Goal: Task Accomplishment & Management: Manage account settings

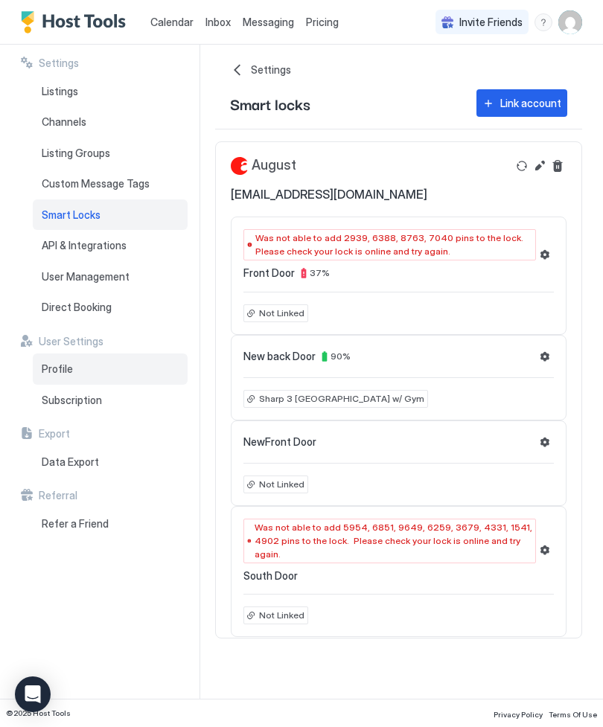
click at [48, 366] on span "Profile" at bounding box center [57, 369] width 31 height 13
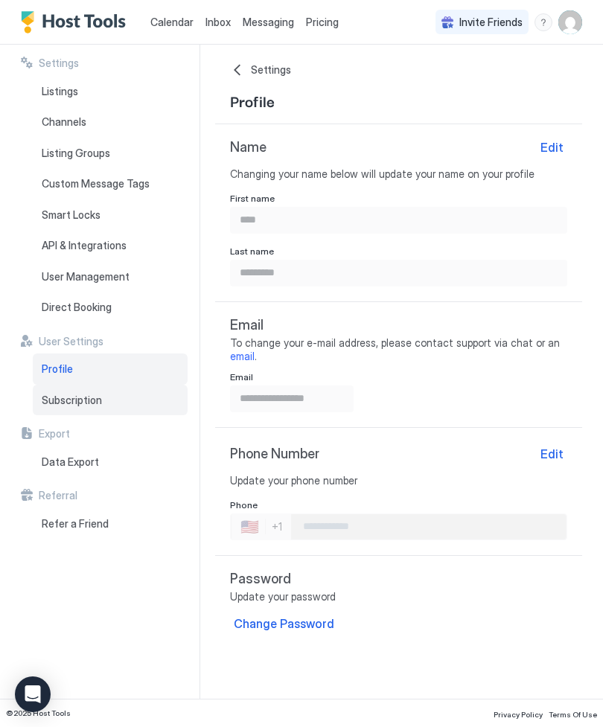
click at [52, 399] on span "Subscription" at bounding box center [72, 400] width 60 height 13
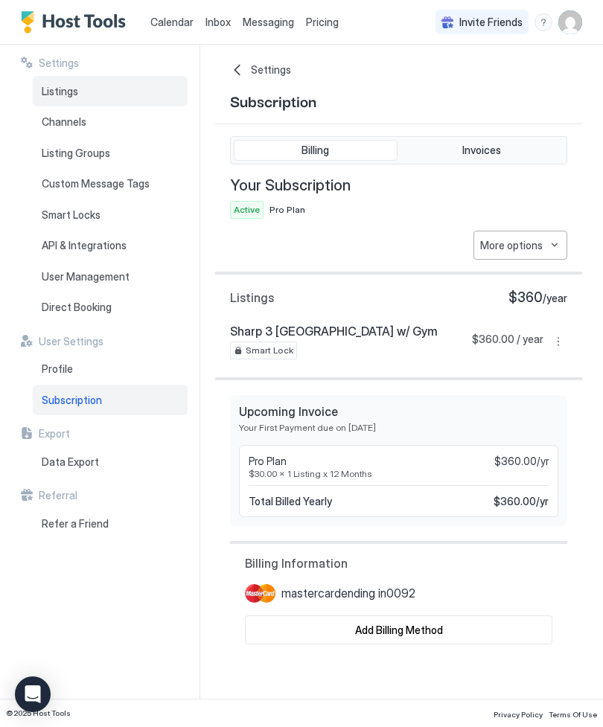
click at [49, 95] on span "Listings" at bounding box center [60, 91] width 36 height 13
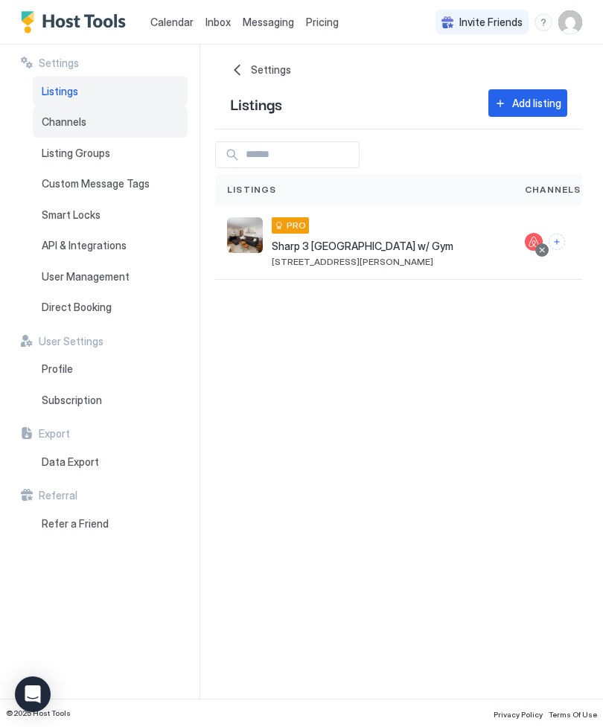
click at [51, 123] on span "Channels" at bounding box center [64, 121] width 45 height 13
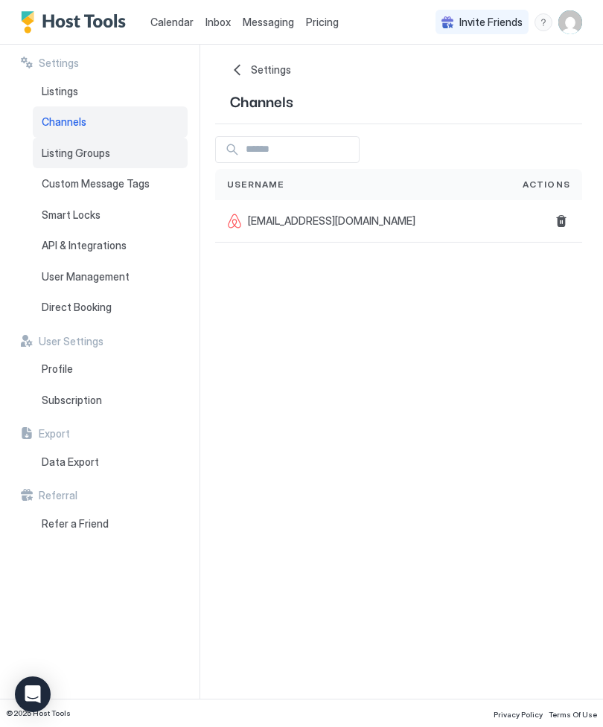
click at [41, 147] on div "Listing Groups" at bounding box center [110, 153] width 155 height 31
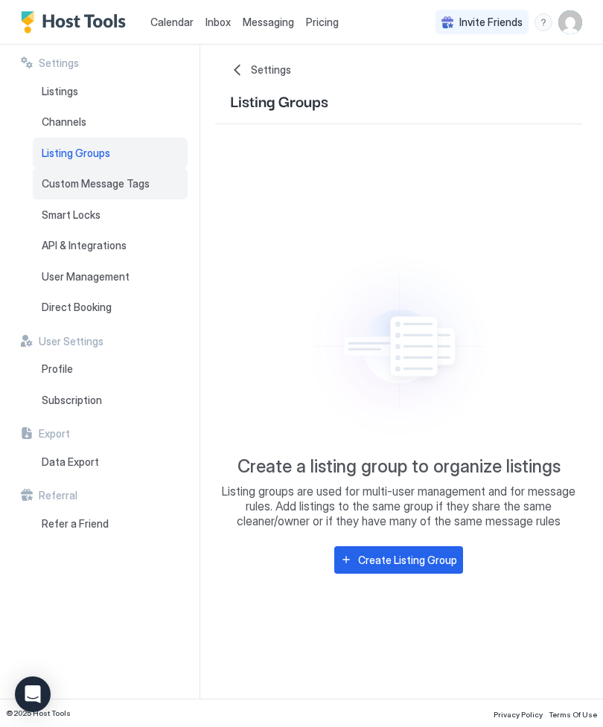
click at [39, 176] on div "Custom Message Tags" at bounding box center [110, 183] width 155 height 31
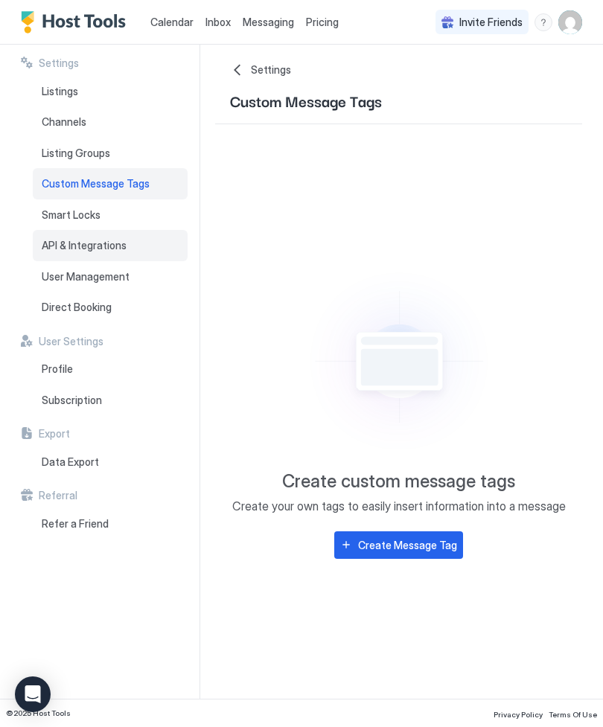
click at [42, 240] on span "API & Integrations" at bounding box center [84, 245] width 85 height 13
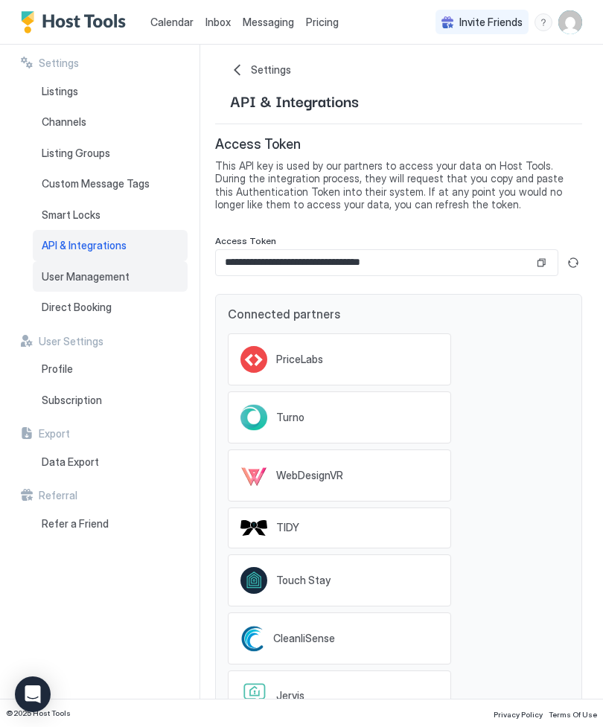
click at [52, 270] on span "User Management" at bounding box center [86, 276] width 88 height 13
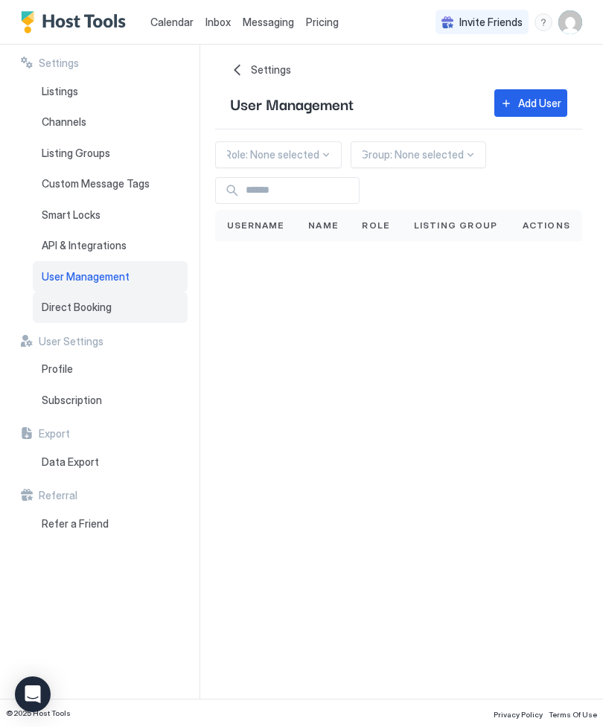
click at [57, 304] on span "Direct Booking" at bounding box center [77, 307] width 70 height 13
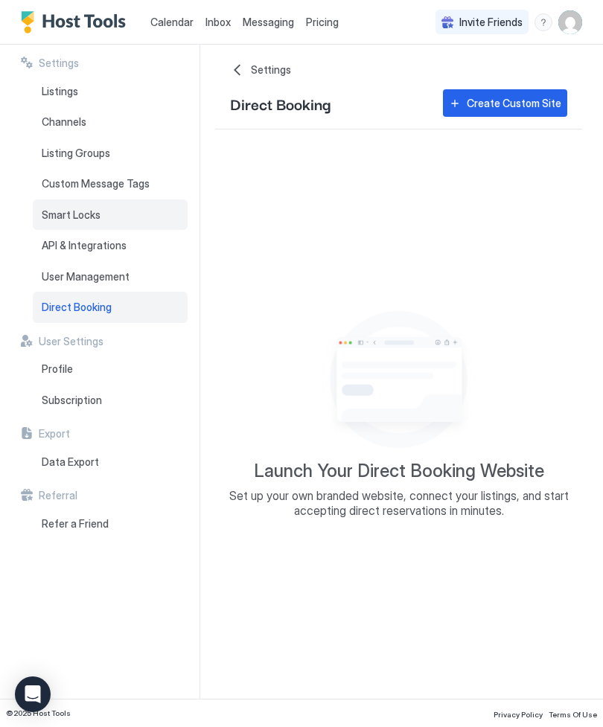
click at [63, 211] on span "Smart Locks" at bounding box center [71, 214] width 59 height 13
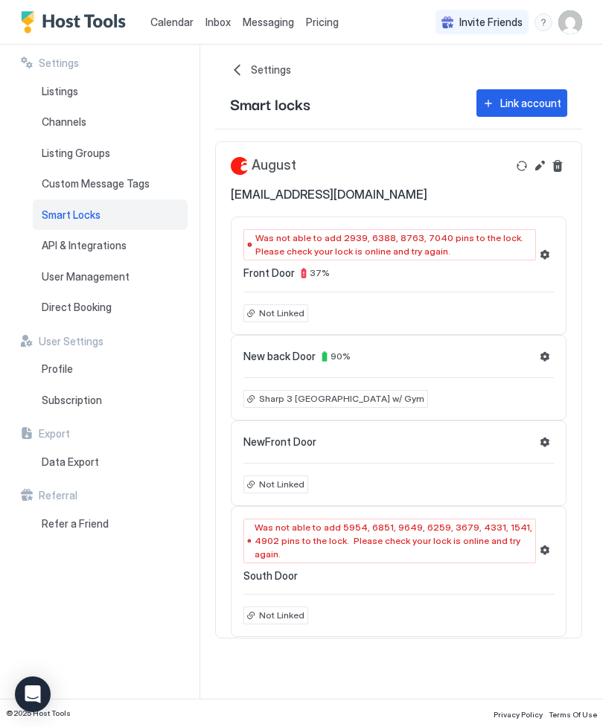
click at [548, 258] on button "Settings" at bounding box center [545, 255] width 18 height 18
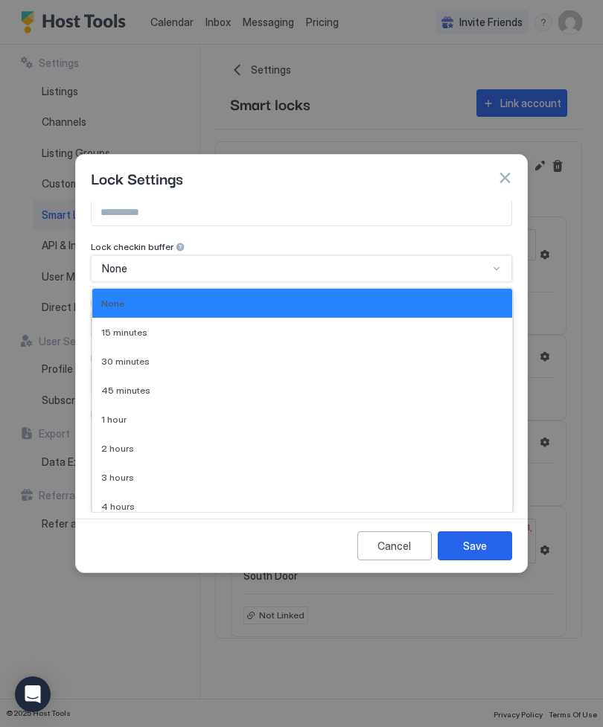
click at [389, 304] on div "None" at bounding box center [302, 303] width 402 height 11
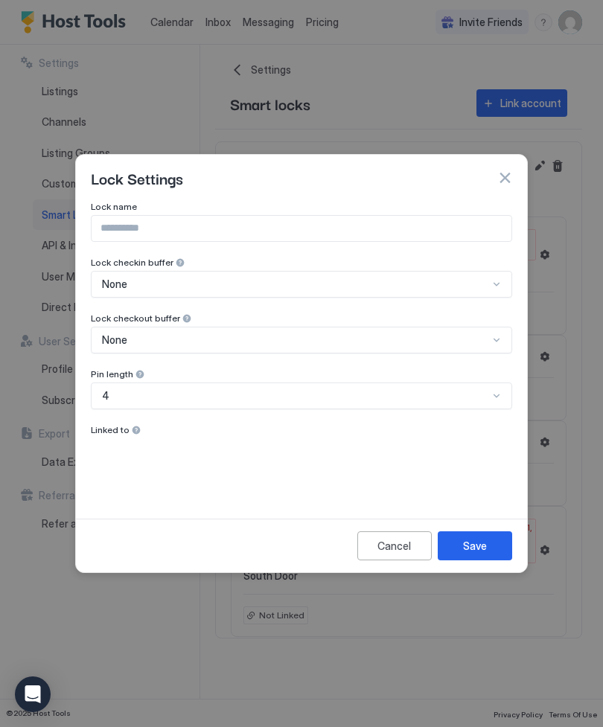
scroll to position [49, 0]
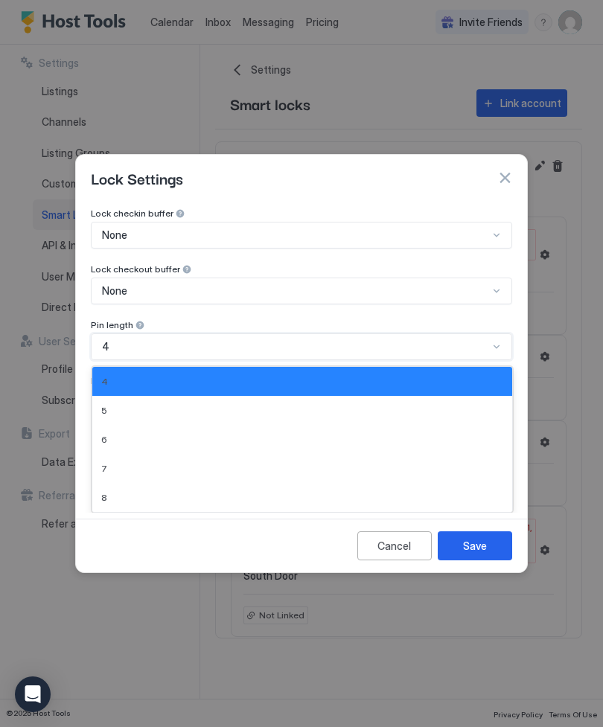
click at [492, 383] on div "4" at bounding box center [302, 381] width 402 height 11
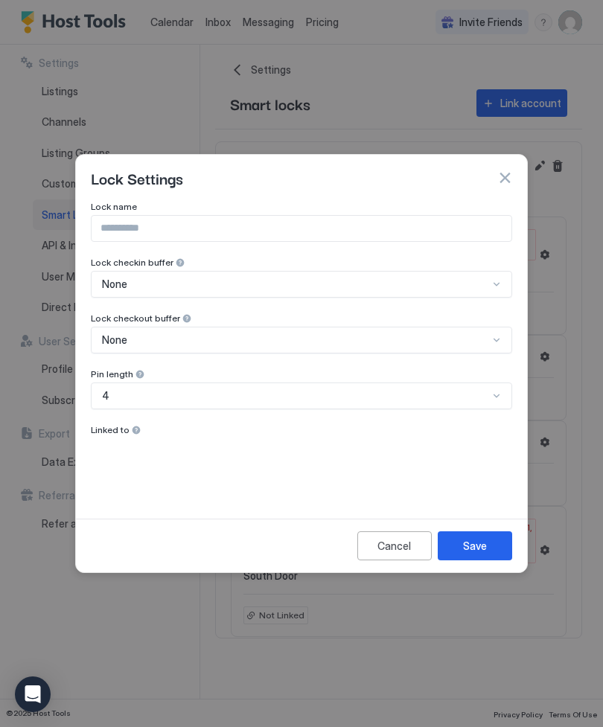
scroll to position [0, 0]
click at [112, 446] on div "Lock name Lock checkin buffer None Lock checkout buffer None Pin length 4 Linke…" at bounding box center [301, 349] width 421 height 297
click at [122, 450] on div "Lock name Lock checkin buffer None Lock checkout buffer None Pin length 4 Linke…" at bounding box center [301, 349] width 421 height 297
click at [121, 450] on div "Lock name Lock checkin buffer None Lock checkout buffer None Pin length 4 Linke…" at bounding box center [301, 349] width 421 height 297
click at [392, 533] on button "Cancel" at bounding box center [394, 546] width 74 height 29
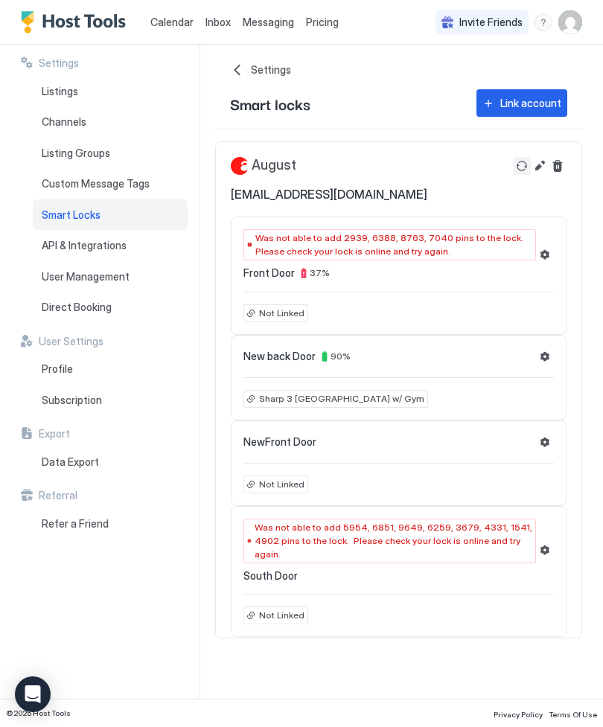
click at [521, 173] on button "Refresh" at bounding box center [522, 166] width 18 height 18
click at [540, 170] on button "Edit" at bounding box center [540, 166] width 18 height 18
click at [459, 293] on div "Was not able to add 2939, 6388, 8763, 7040 pins to the lock. Please check your …" at bounding box center [399, 276] width 336 height 118
click at [542, 170] on button "Edit" at bounding box center [540, 166] width 18 height 18
click at [299, 307] on span "Not Linked" at bounding box center [281, 313] width 45 height 13
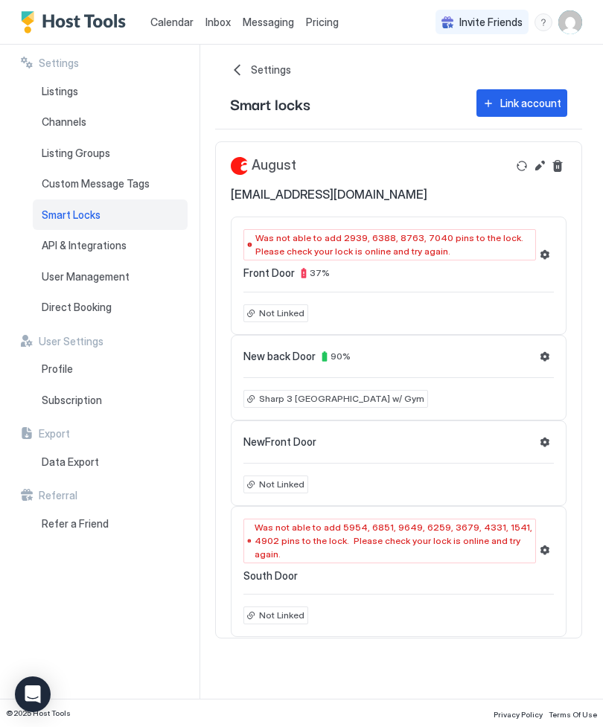
click at [280, 312] on span "Not Linked" at bounding box center [281, 313] width 45 height 13
click at [302, 279] on div "Was not able to add 2939, 6388, 8763, 7040 pins to the lock. Please check your …" at bounding box center [399, 276] width 336 height 118
click at [282, 313] on span "Not Linked" at bounding box center [281, 313] width 45 height 13
click at [271, 485] on span "Not Linked" at bounding box center [281, 484] width 45 height 13
click at [290, 482] on span "Not Linked" at bounding box center [281, 484] width 45 height 13
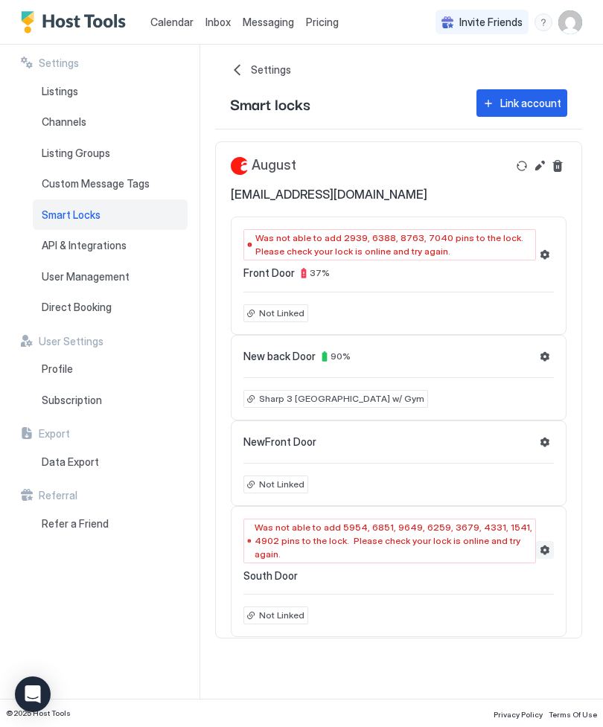
click at [541, 542] on button "Settings" at bounding box center [545, 550] width 18 height 18
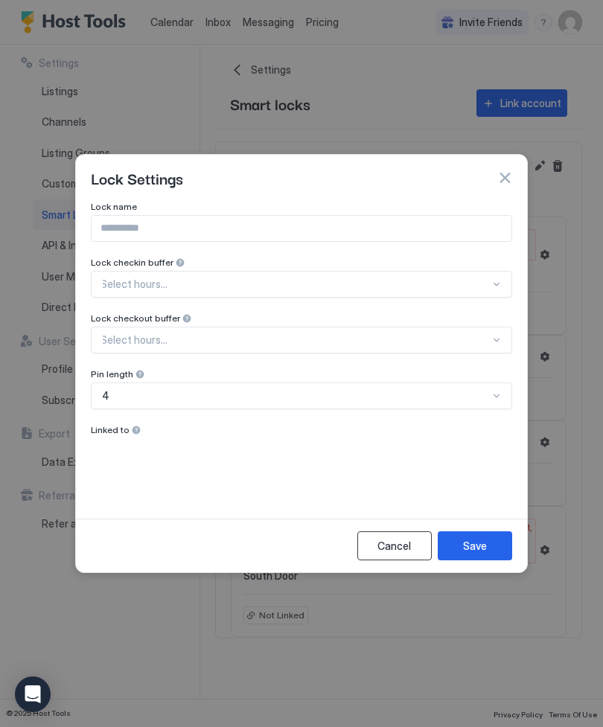
click at [404, 552] on div "Cancel" at bounding box center [393, 546] width 33 height 16
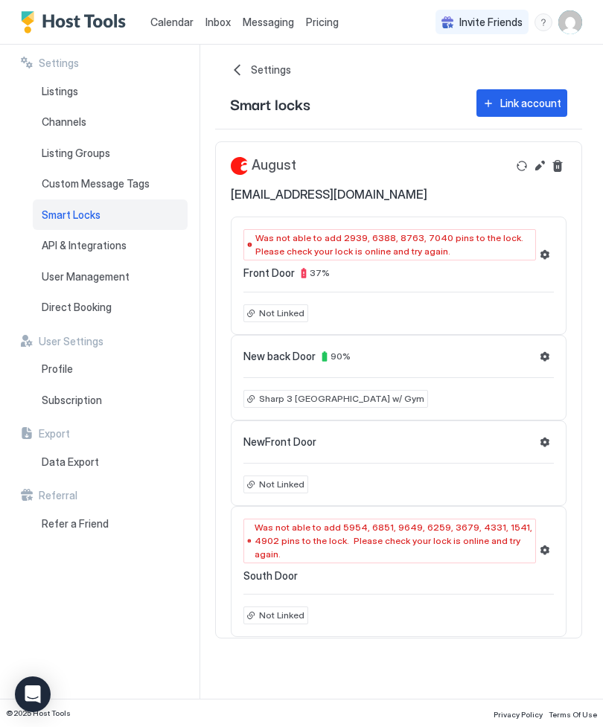
click at [278, 609] on span "Not Linked" at bounding box center [281, 615] width 45 height 13
click at [287, 609] on span "Not Linked" at bounding box center [281, 615] width 45 height 13
click at [290, 485] on span "Not Linked" at bounding box center [281, 484] width 45 height 13
click at [550, 441] on button "Settings" at bounding box center [545, 442] width 18 height 18
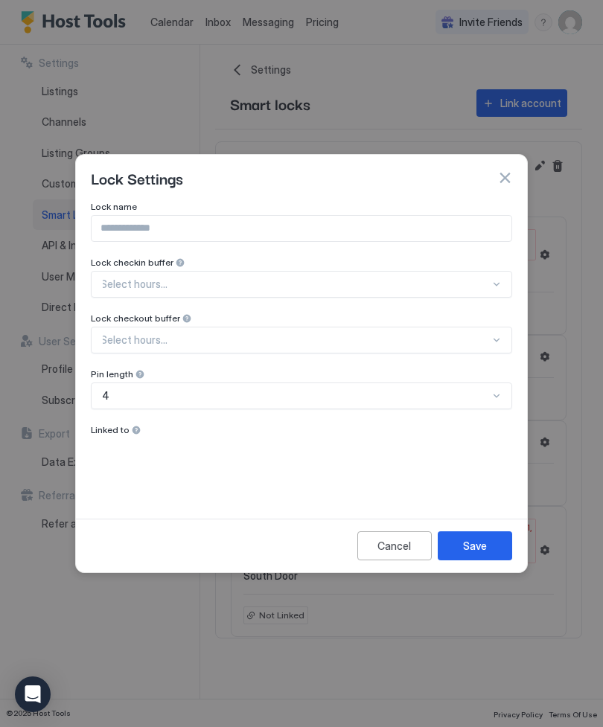
click at [503, 181] on button "button" at bounding box center [504, 177] width 15 height 15
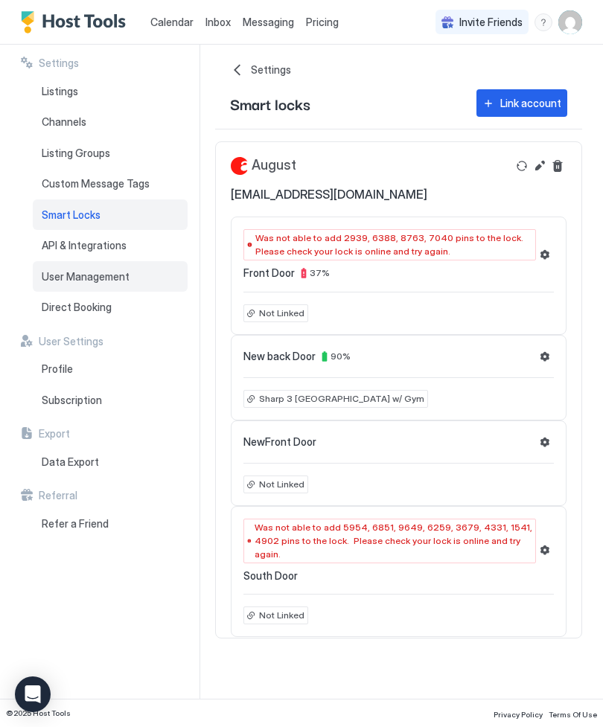
click at [107, 278] on span "User Management" at bounding box center [86, 276] width 88 height 13
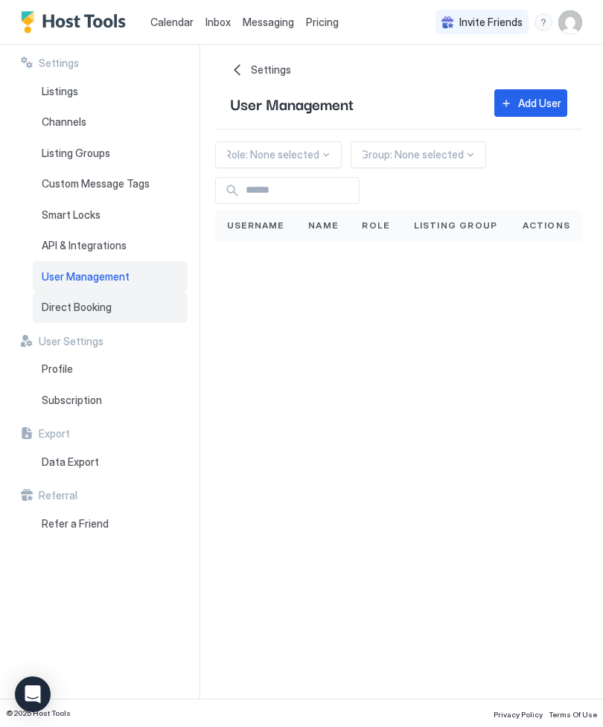
click at [100, 311] on div "Direct Booking" at bounding box center [110, 307] width 155 height 31
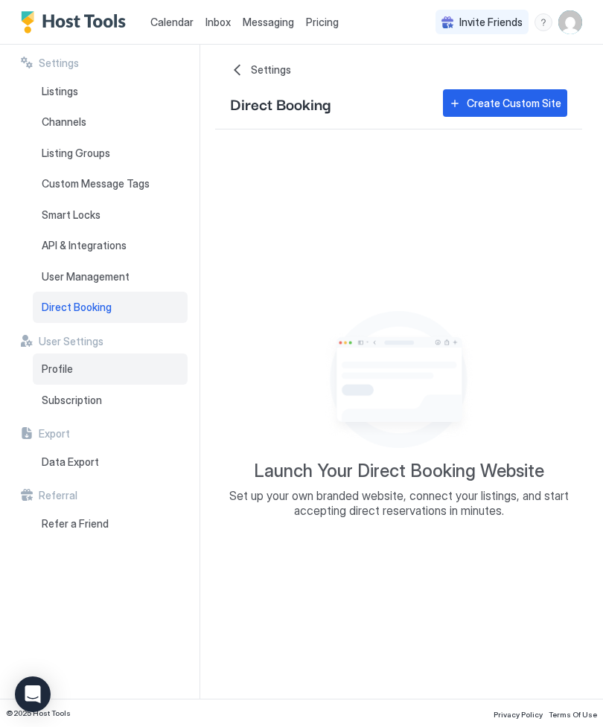
click at [71, 368] on div "Profile" at bounding box center [110, 369] width 155 height 31
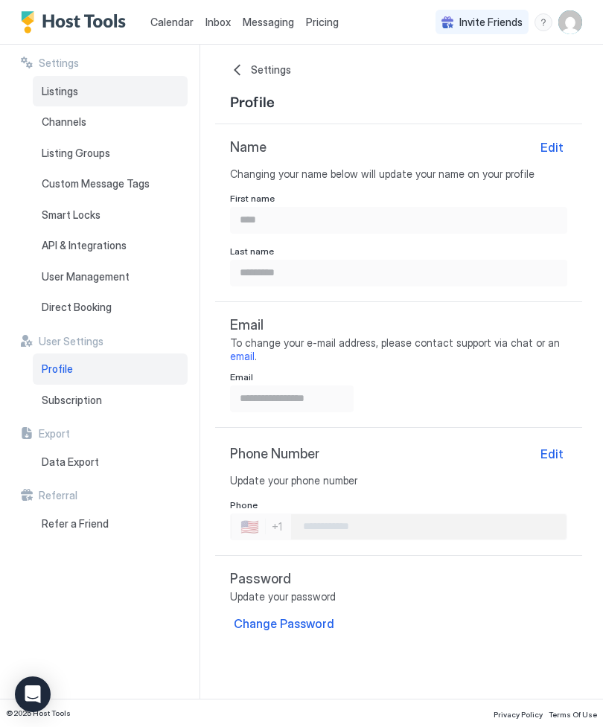
click at [70, 90] on span "Listings" at bounding box center [60, 91] width 36 height 13
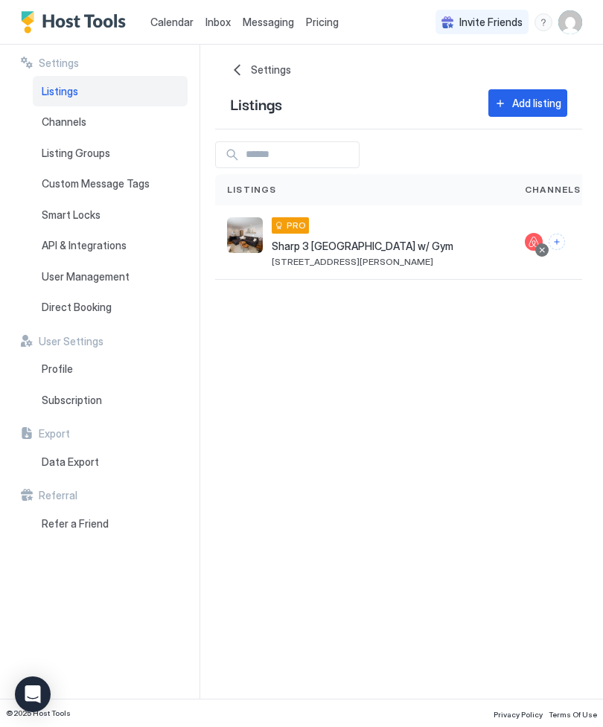
click at [360, 249] on span "Sharp 3 [GEOGRAPHIC_DATA] w/ Gym" at bounding box center [363, 246] width 182 height 13
click at [290, 229] on span "PRO" at bounding box center [296, 225] width 19 height 13
click at [79, 116] on span "Channels" at bounding box center [64, 121] width 45 height 13
